Goal: Entertainment & Leisure: Consume media (video, audio)

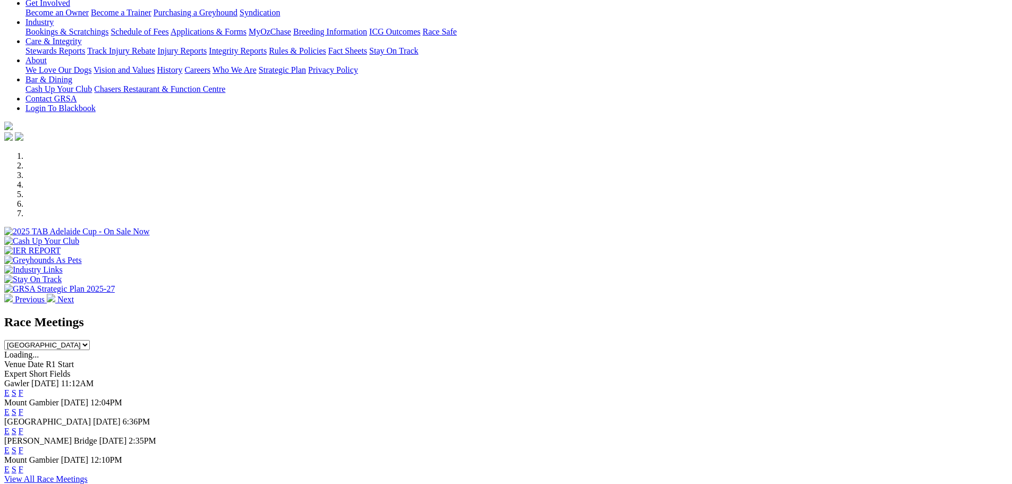
scroll to position [319, 0]
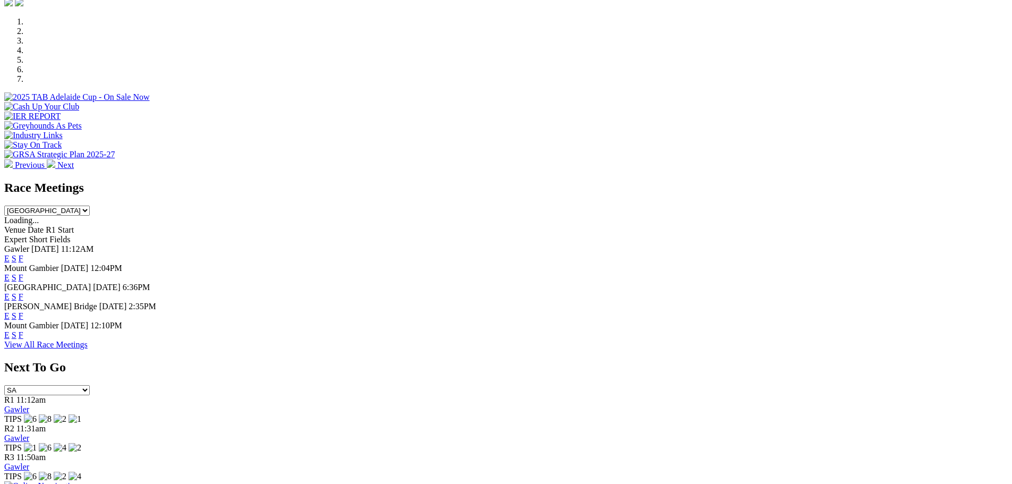
click at [10, 311] on link "E" at bounding box center [6, 315] width 5 height 9
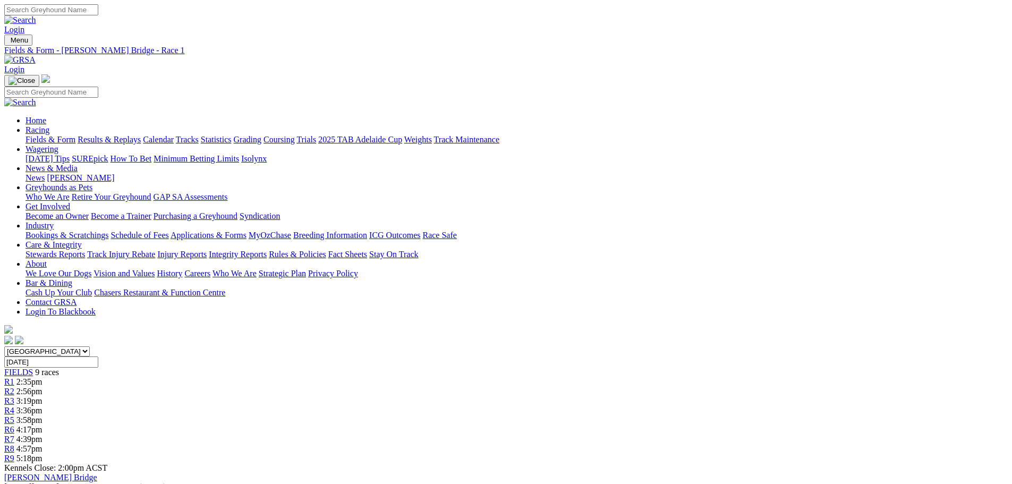
click at [42, 415] on span "3:58pm" at bounding box center [29, 419] width 26 height 9
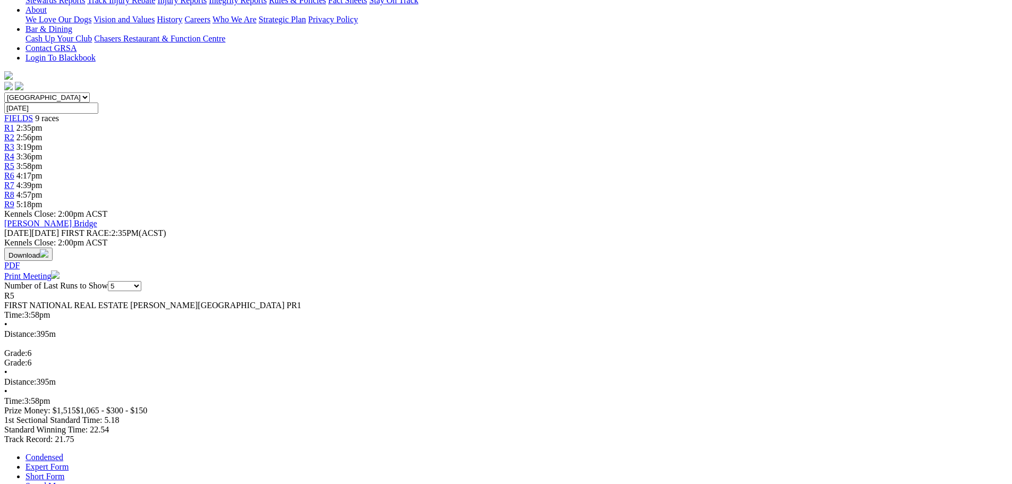
scroll to position [319, 0]
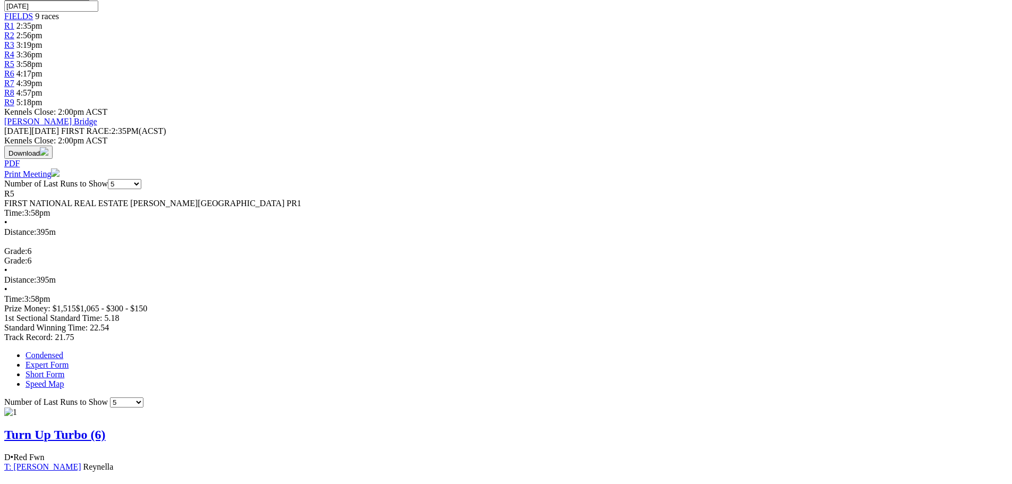
scroll to position [372, 0]
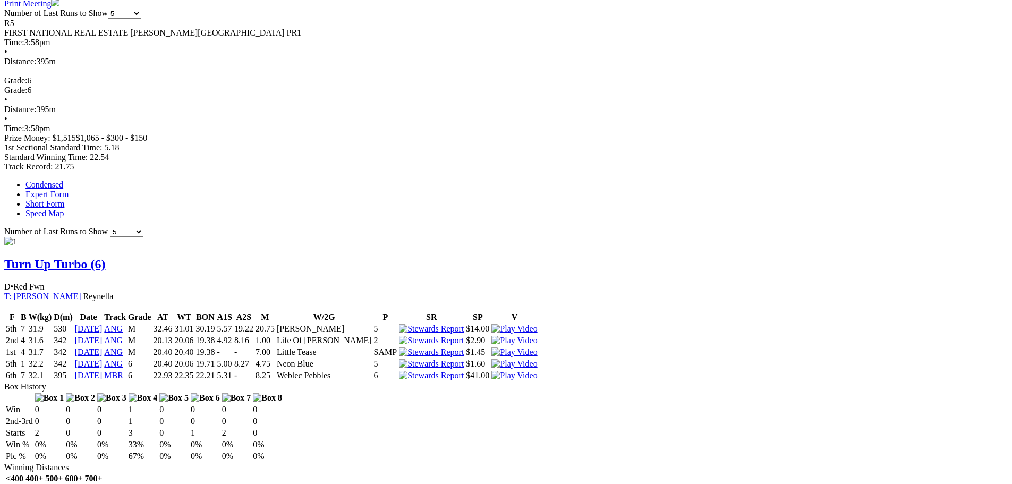
scroll to position [584, 0]
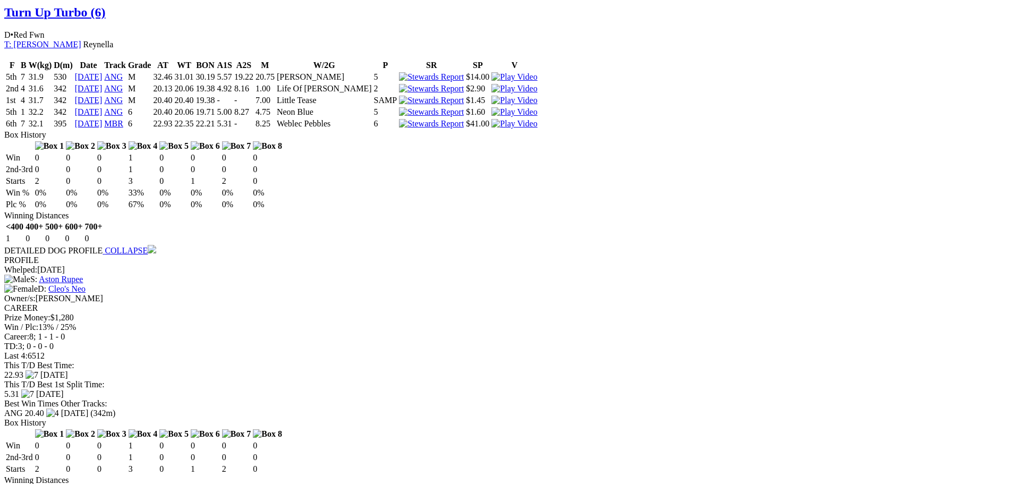
scroll to position [903, 0]
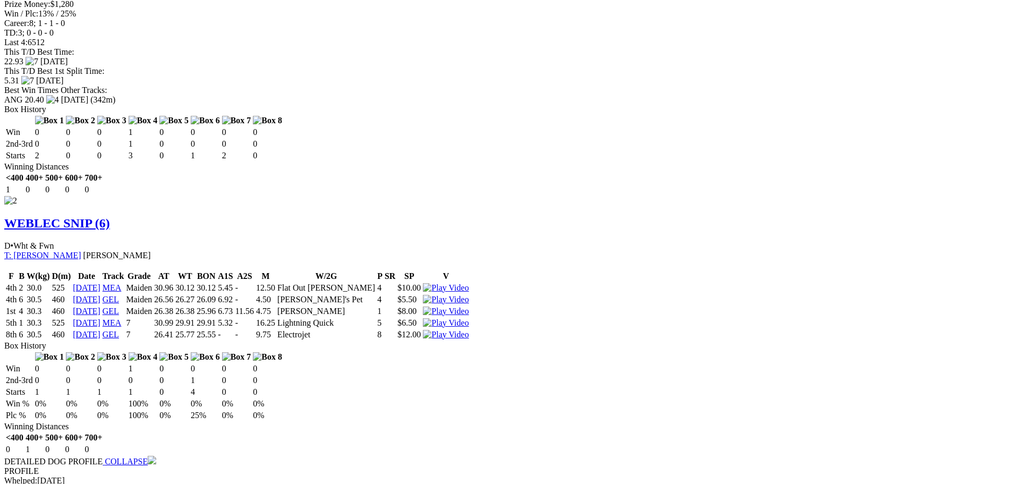
scroll to position [1168, 0]
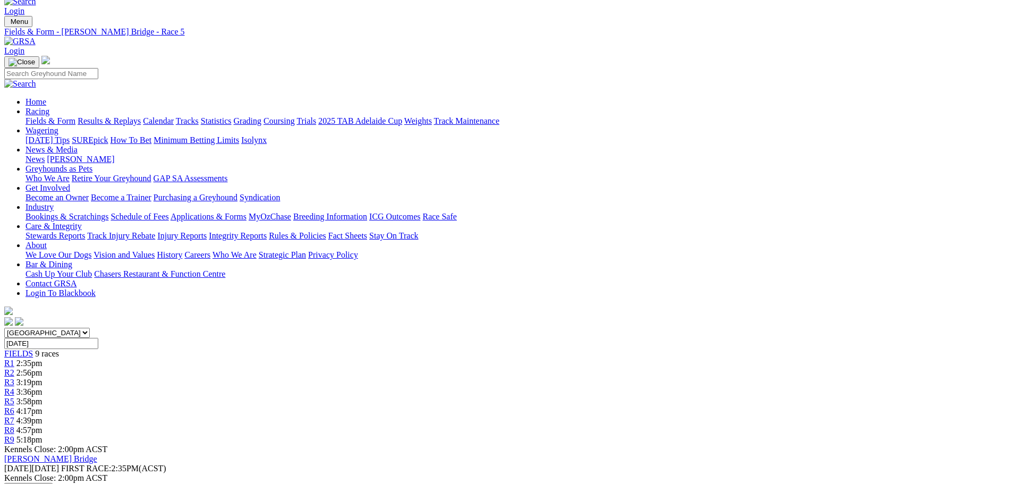
scroll to position [0, 0]
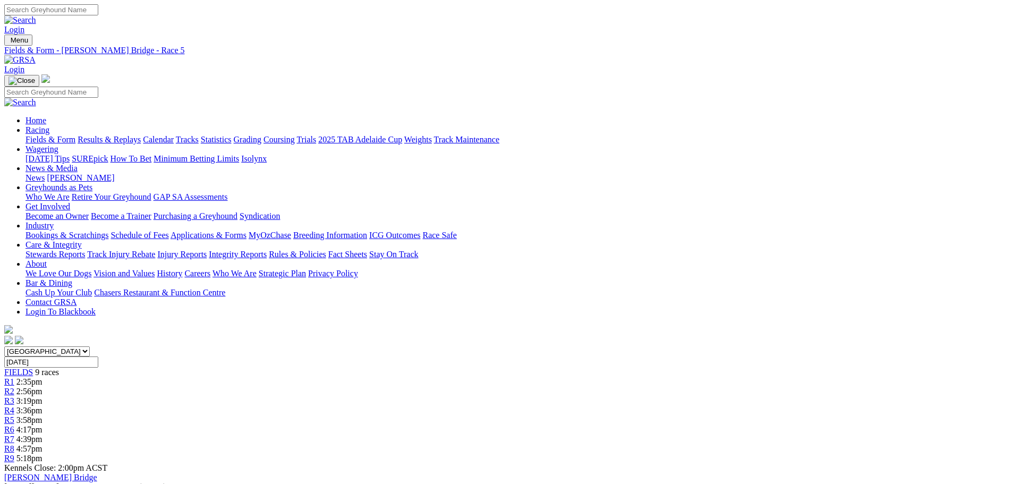
click at [14, 425] on link "R6" at bounding box center [9, 429] width 10 height 9
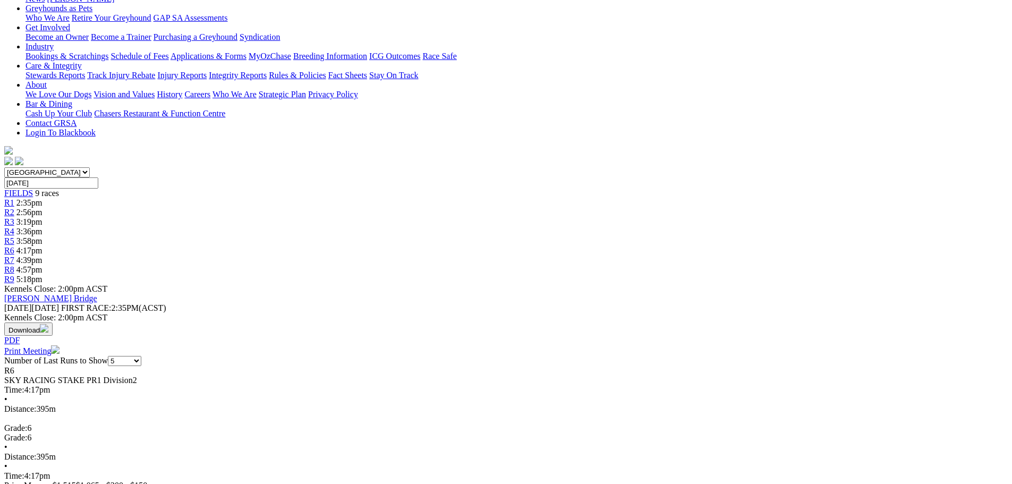
scroll to position [319, 0]
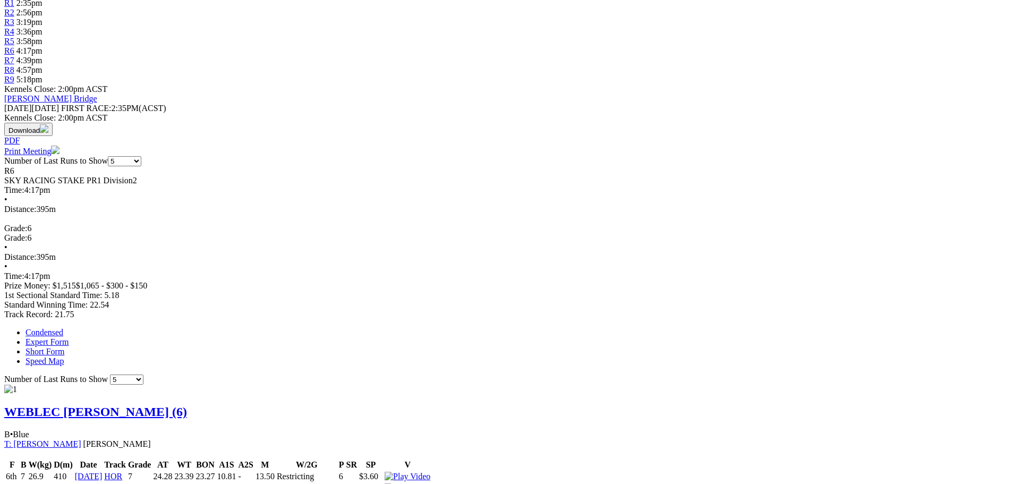
scroll to position [478, 0]
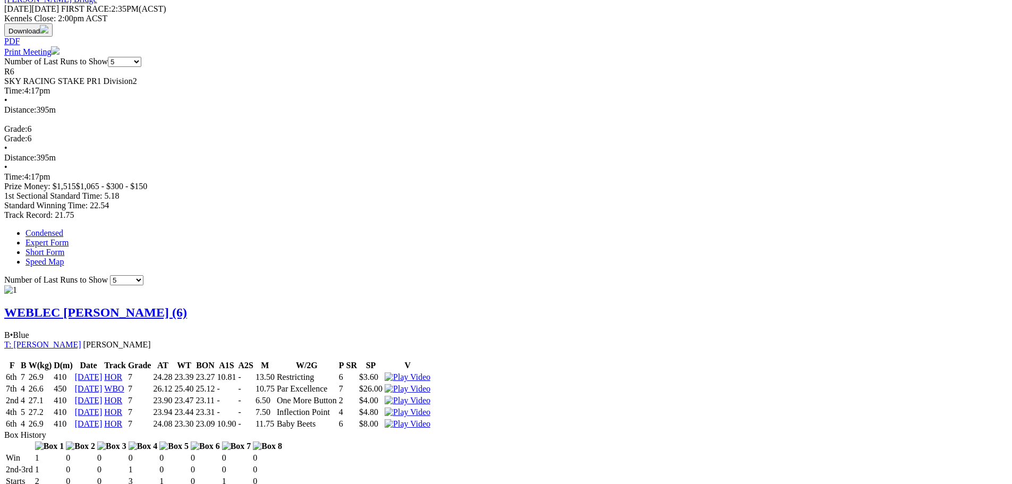
drag, startPoint x: 617, startPoint y: 281, endPoint x: 0, endPoint y: 372, distance: 623.7
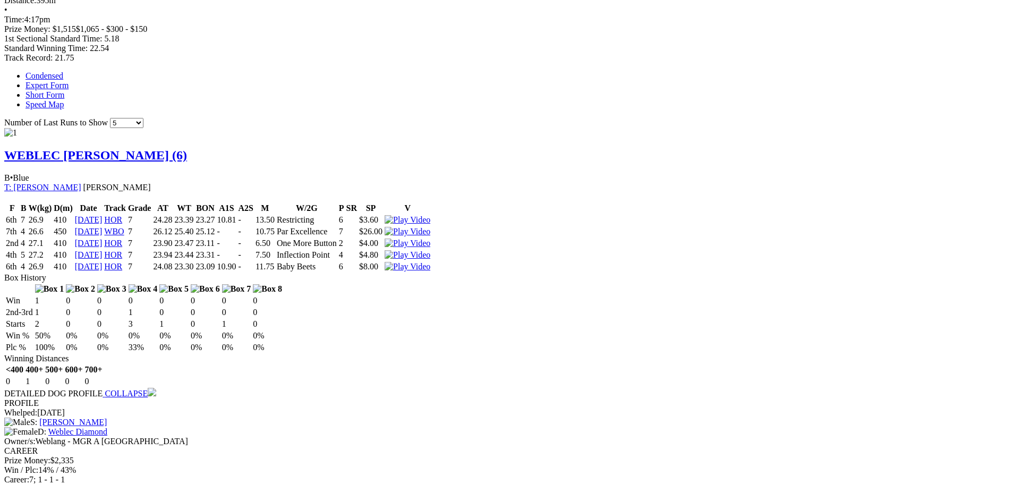
scroll to position [637, 0]
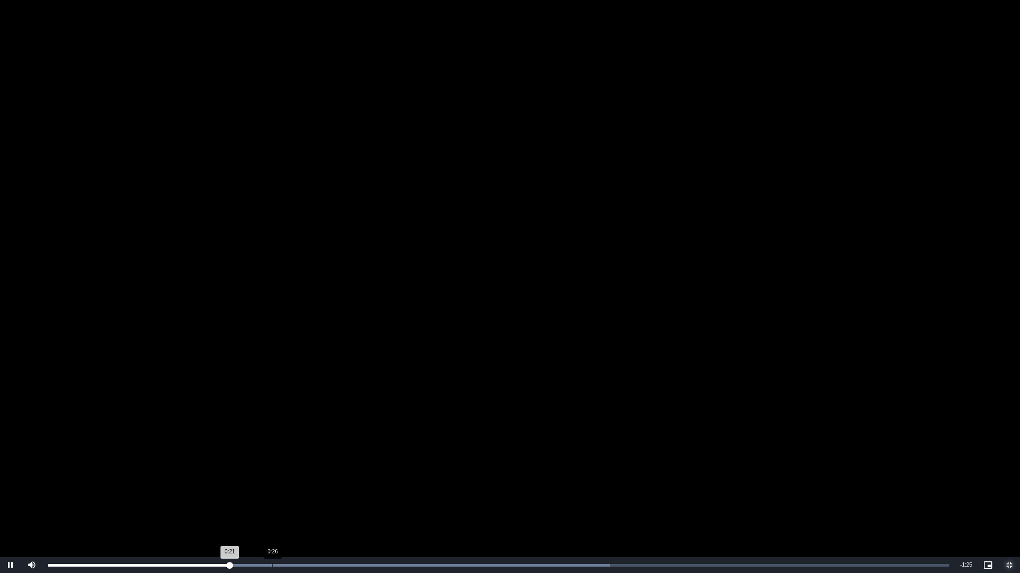
click at [271, 483] on div "Loaded : 62.33% 0:26 0:21" at bounding box center [498, 566] width 912 height 16
click at [282, 483] on div "0:27" at bounding box center [281, 565] width 1 height 3
click at [290, 483] on div "0:28" at bounding box center [289, 565] width 1 height 3
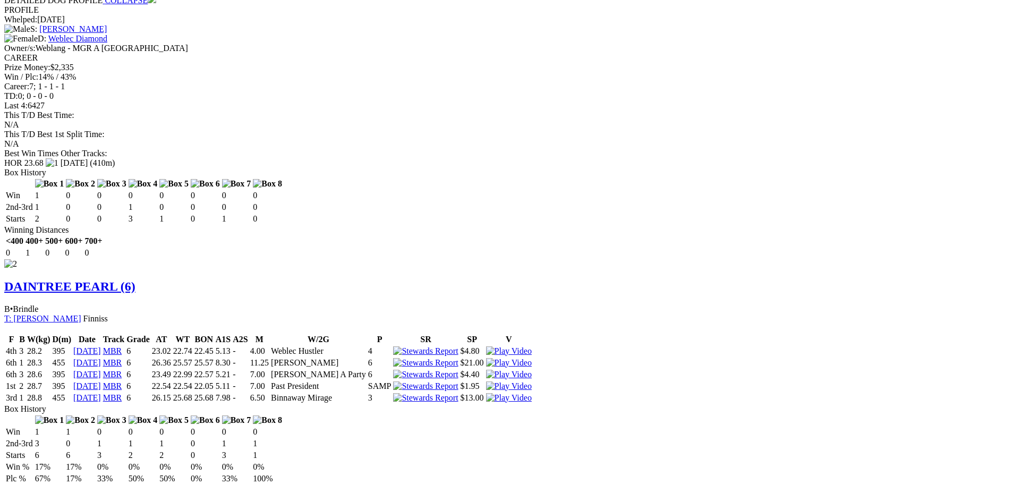
scroll to position [1009, 0]
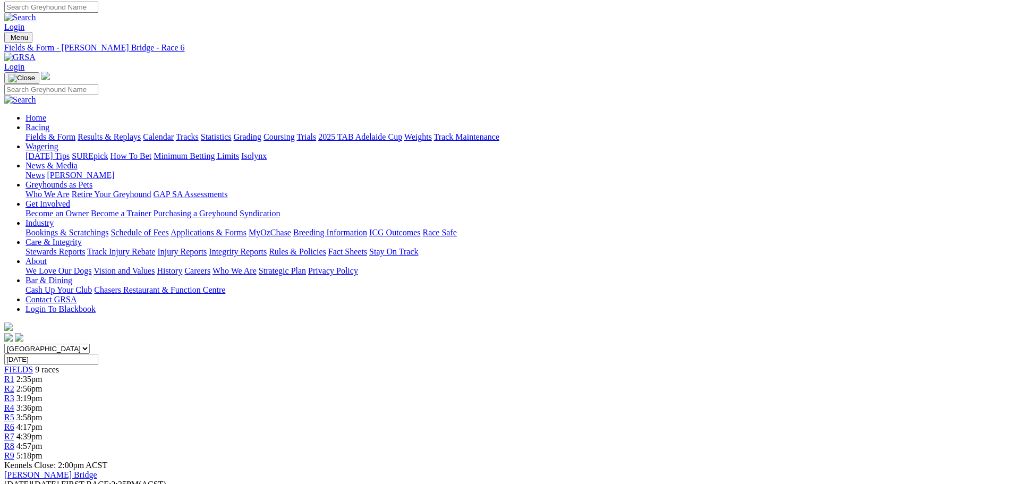
scroll to position [0, 0]
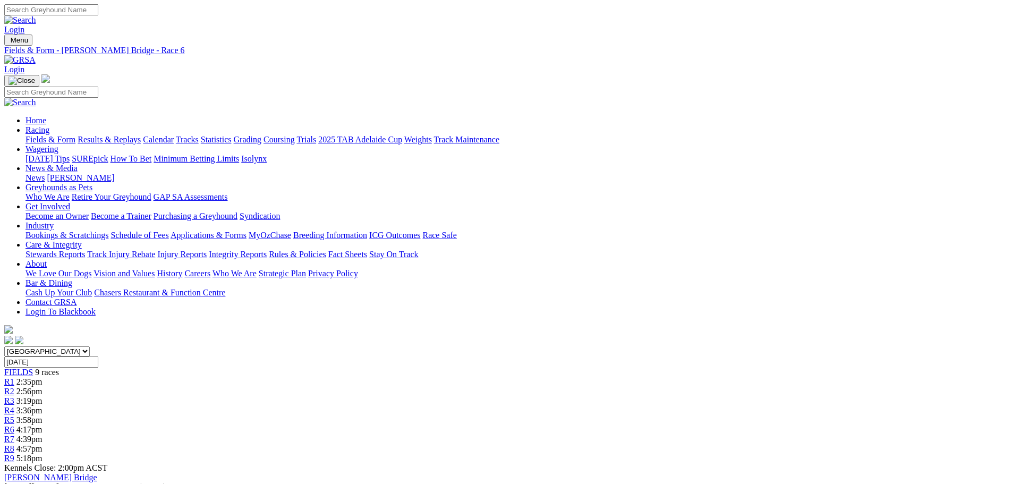
click at [14, 434] on link "R7" at bounding box center [9, 438] width 10 height 9
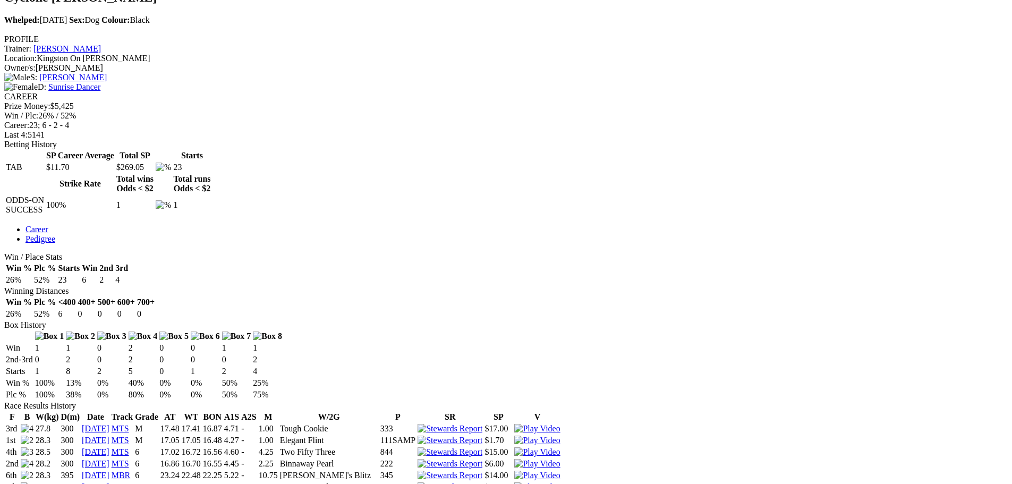
scroll to position [372, 0]
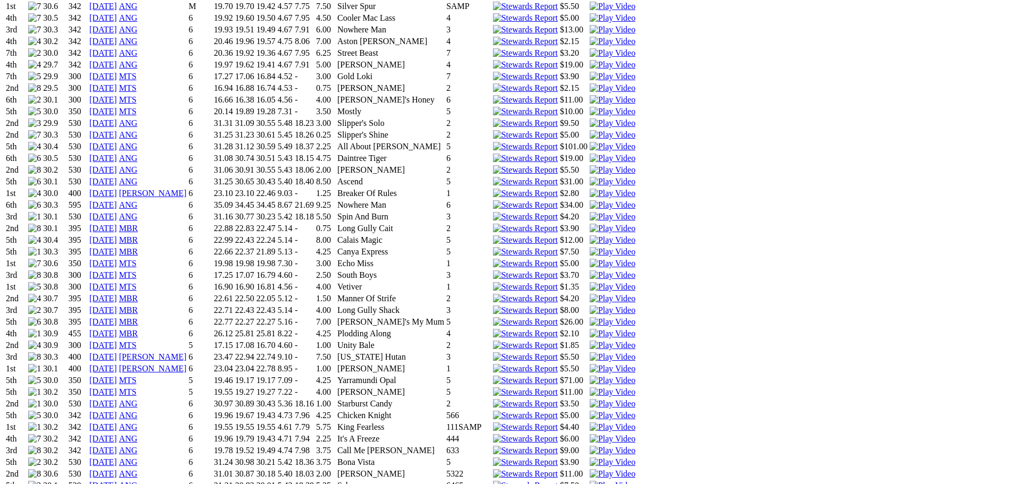
scroll to position [903, 0]
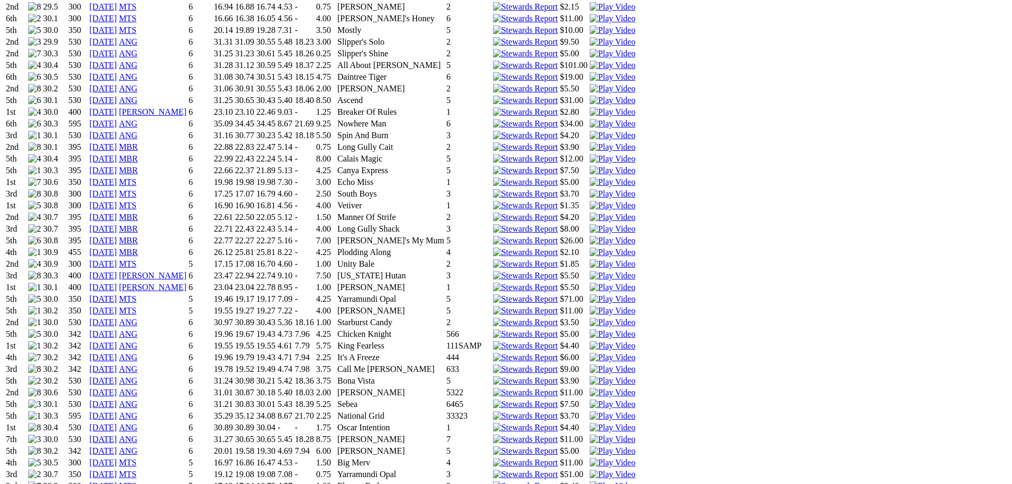
click at [635, 446] on img at bounding box center [612, 451] width 46 height 10
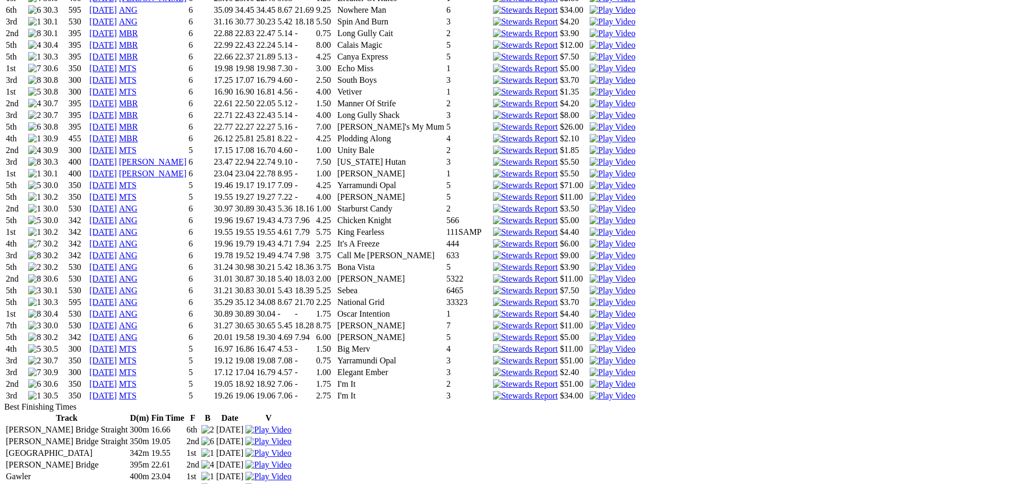
scroll to position [1062, 0]
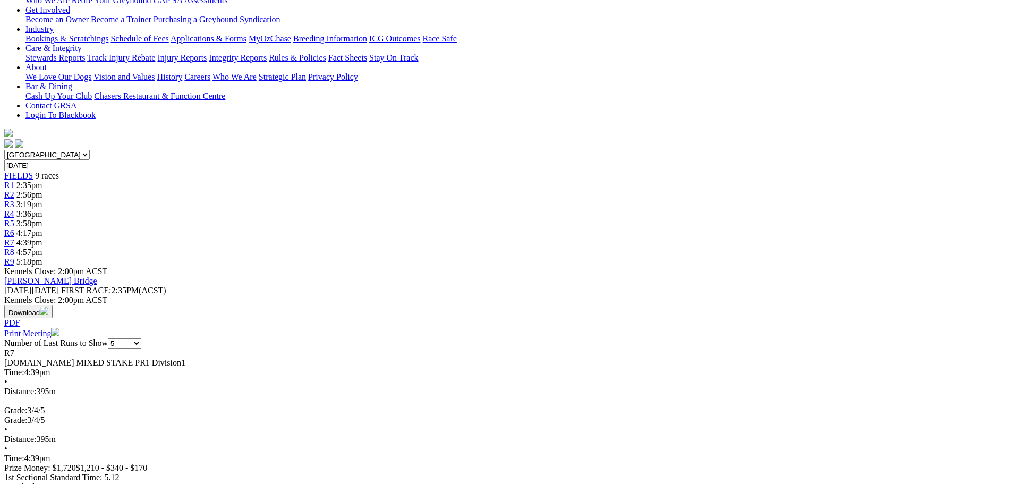
scroll to position [266, 0]
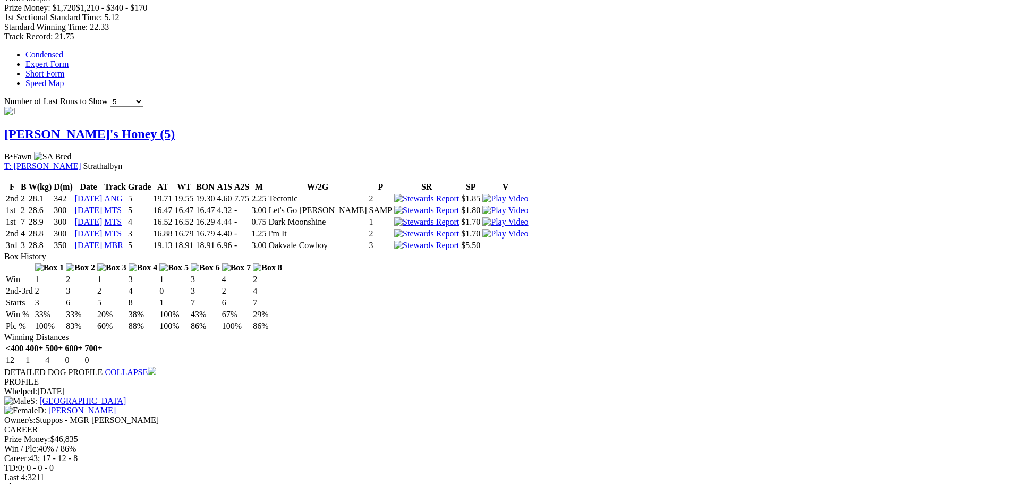
scroll to position [690, 0]
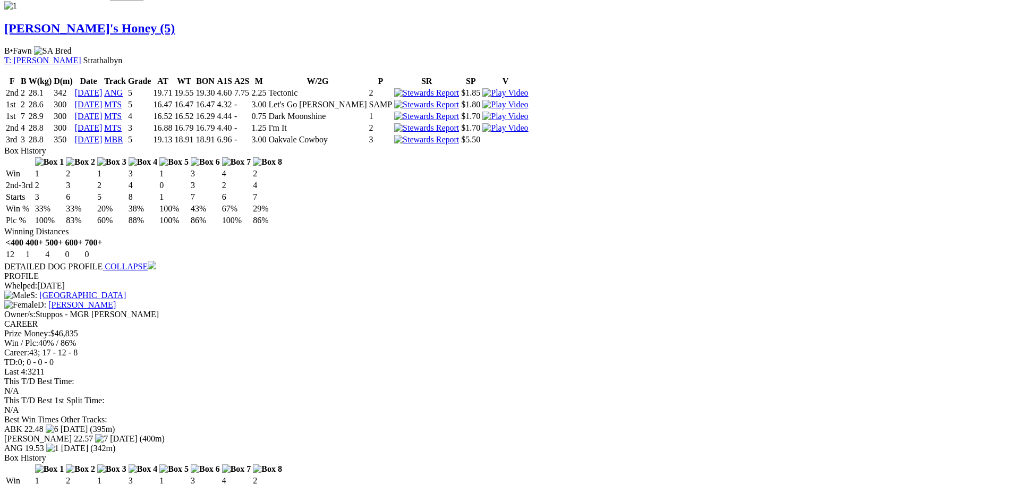
scroll to position [850, 0]
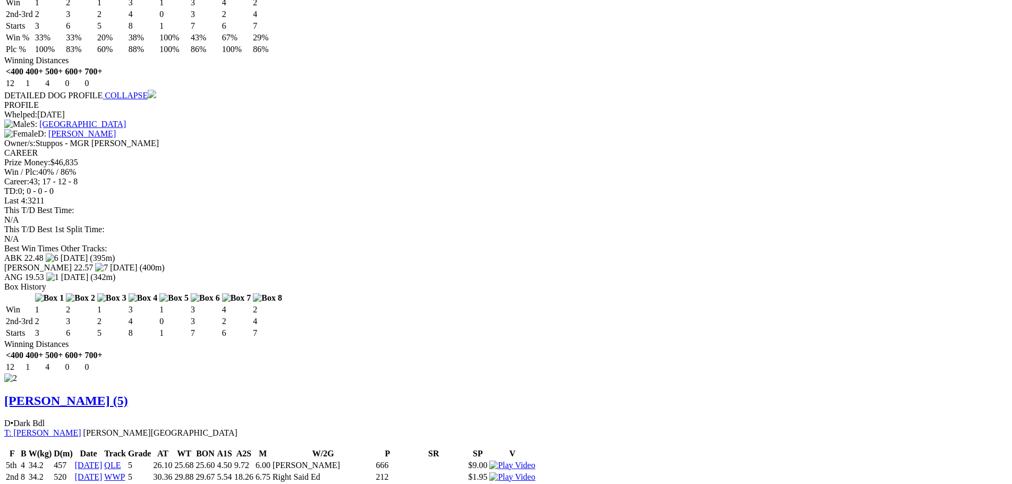
scroll to position [1062, 0]
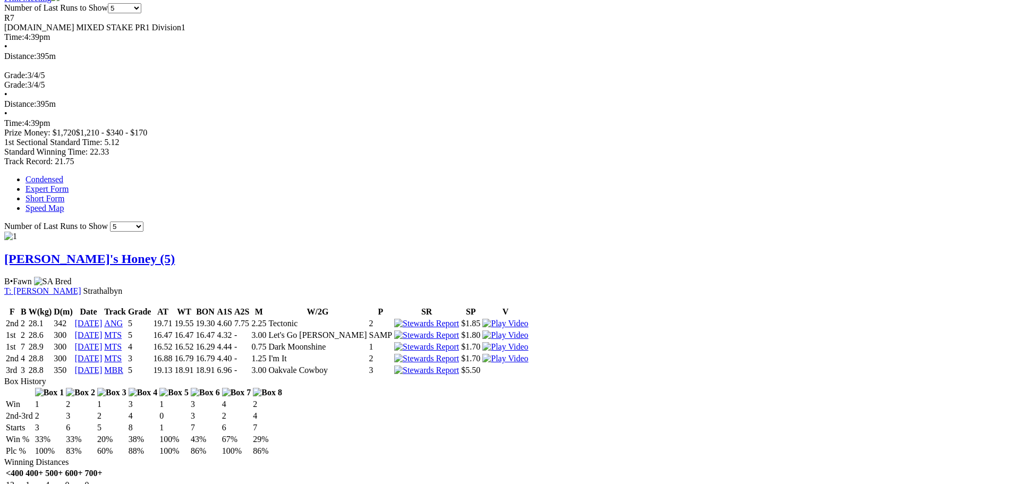
scroll to position [319, 0]
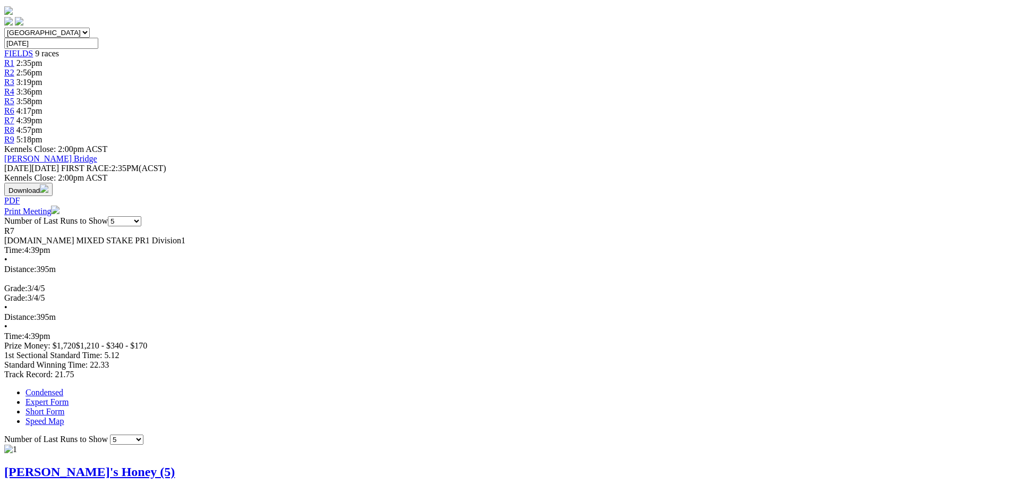
click at [175, 465] on link "Lenny's Honey (5)" at bounding box center [89, 472] width 170 height 14
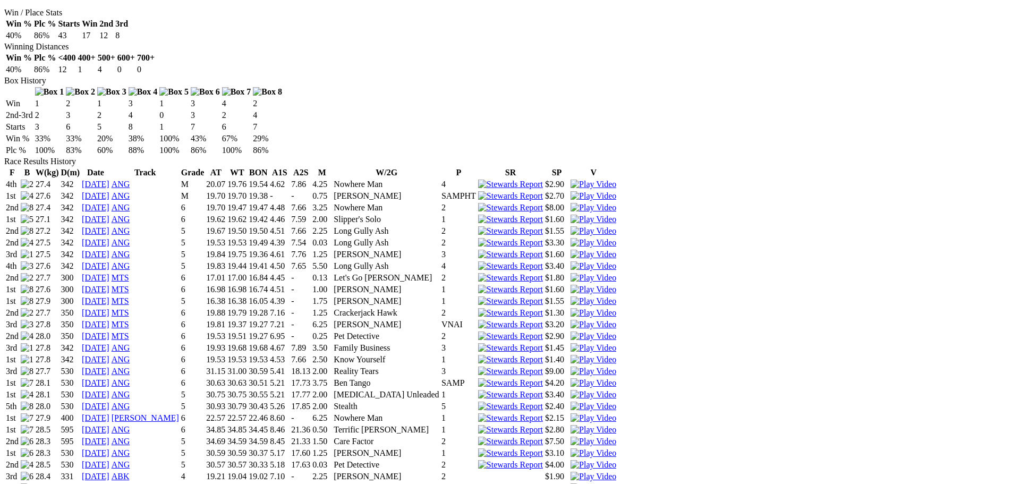
scroll to position [743, 0]
